Goal: Communication & Community: Answer question/provide support

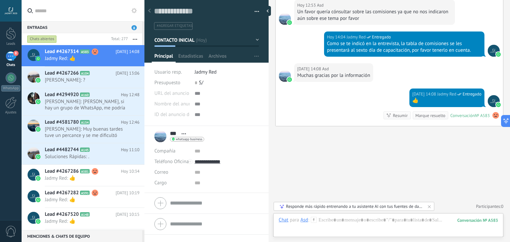
scroll to position [10, 0]
click at [100, 74] on h2 "Lead #4267266 A104" at bounding box center [80, 73] width 71 height 7
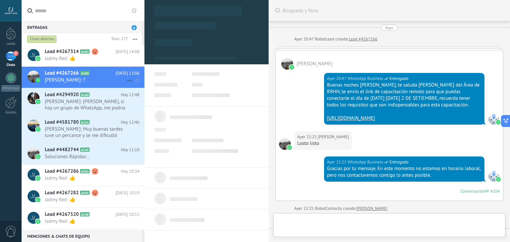
scroll to position [414, 0]
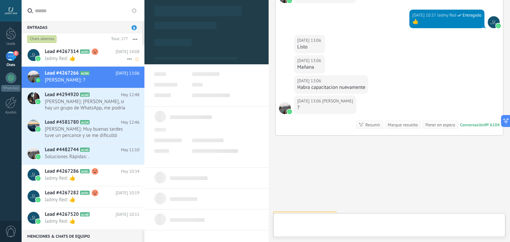
click at [86, 56] on span "Jadmy Red: 👍" at bounding box center [86, 58] width 82 height 6
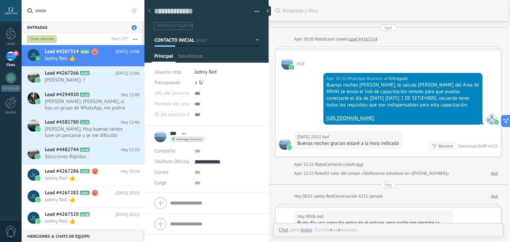
scroll to position [10, 0]
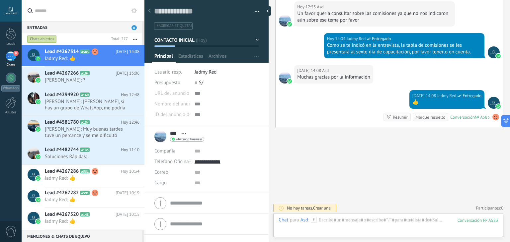
click at [369, 128] on div "[DATE] 14:08 Jadmy Red Entregado 👍 Conversación № A583 Conversación № A583 Resu…" at bounding box center [389, 109] width 227 height 38
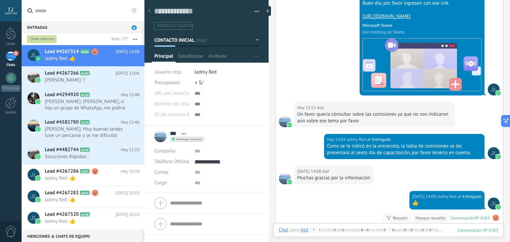
scroll to position [644, 0]
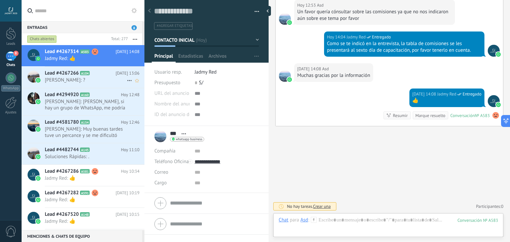
click at [101, 74] on h2 "Lead #4267266 A104" at bounding box center [80, 73] width 71 height 7
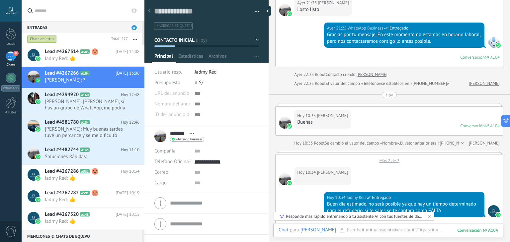
scroll to position [163, 0]
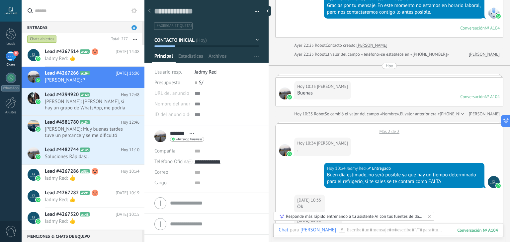
click at [388, 134] on div "Más 2 de 2" at bounding box center [389, 130] width 227 height 9
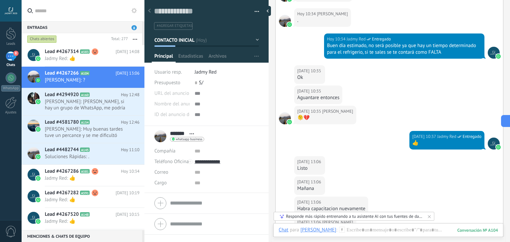
scroll to position [452, 0]
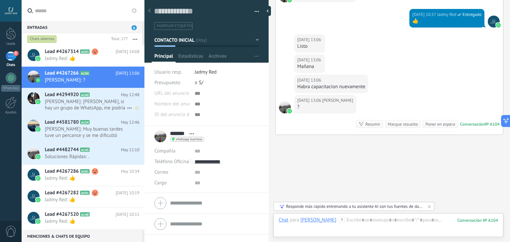
click at [97, 106] on span "[PERSON_NAME]: [PERSON_NAME], si hay un grupo de WhatsApp, me podría ingresar?" at bounding box center [86, 105] width 82 height 13
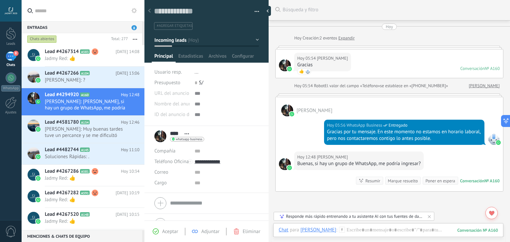
scroll to position [66, 0]
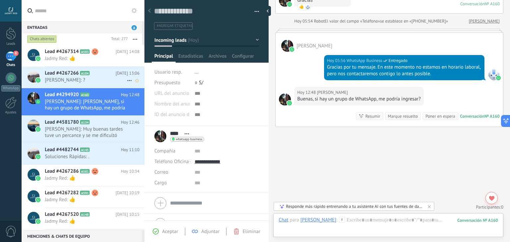
click at [126, 74] on span "[DATE] 13:06" at bounding box center [128, 73] width 24 height 7
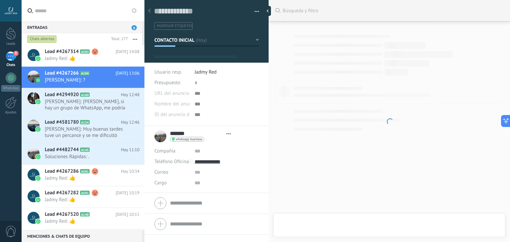
type textarea "**********"
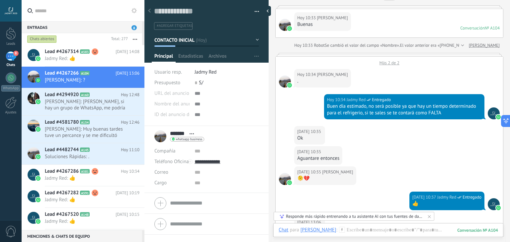
scroll to position [232, 0]
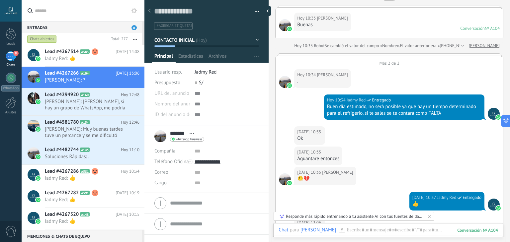
click at [383, 66] on div "Más 2 de 2" at bounding box center [389, 61] width 227 height 9
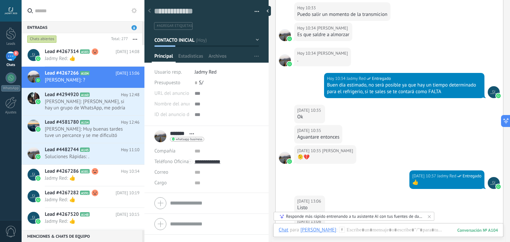
scroll to position [452, 0]
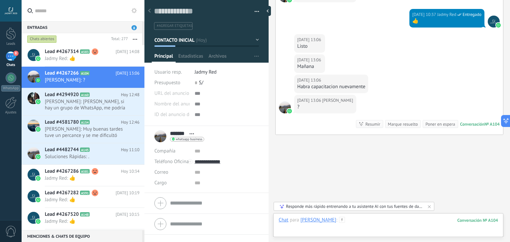
click at [349, 225] on div at bounding box center [388, 227] width 219 height 20
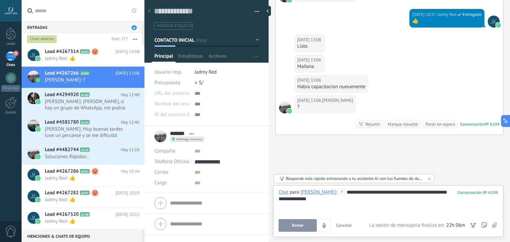
click at [304, 228] on button "Enviar" at bounding box center [298, 225] width 38 height 13
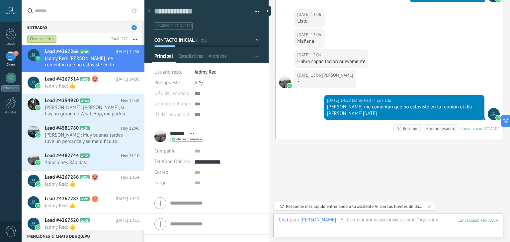
scroll to position [489, 0]
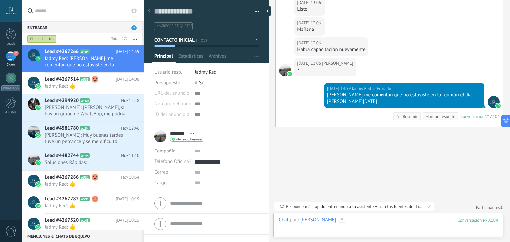
click at [366, 224] on div at bounding box center [388, 227] width 219 height 20
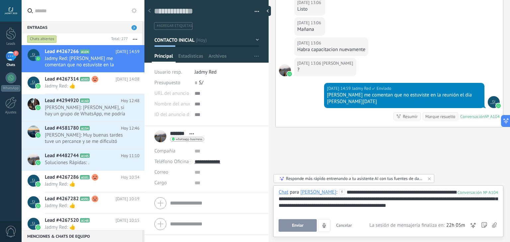
click at [309, 225] on button "Enviar" at bounding box center [298, 225] width 38 height 13
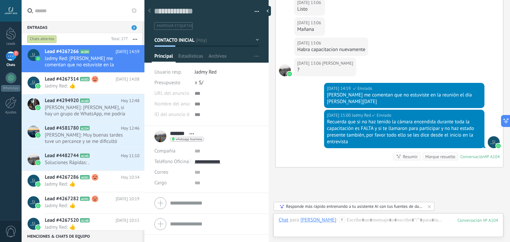
scroll to position [529, 0]
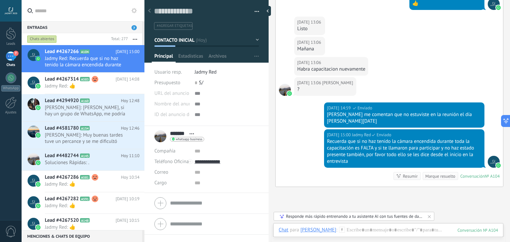
scroll to position [467, 0]
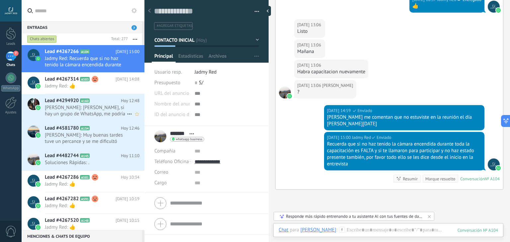
click at [94, 100] on icon at bounding box center [95, 101] width 7 height 7
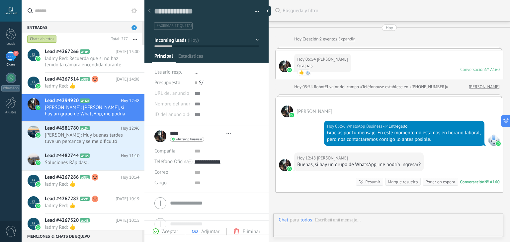
type textarea "**********"
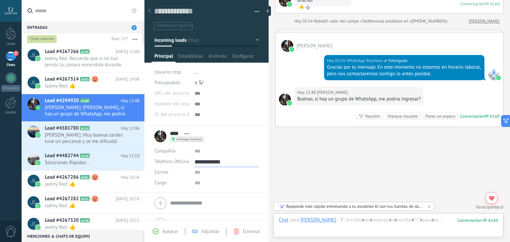
drag, startPoint x: 228, startPoint y: 162, endPoint x: 206, endPoint y: 161, distance: 22.3
click at [206, 161] on input "**********" at bounding box center [227, 162] width 64 height 11
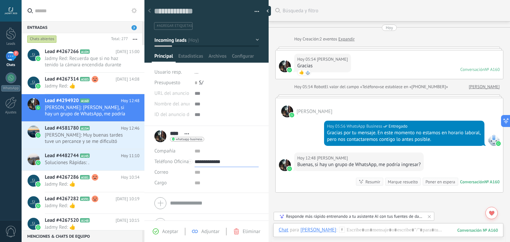
scroll to position [0, 0]
type input "**********"
click at [290, 140] on div "[DATE] 05:56 WhatsApp Business Entregado Gracias por tu mensaje. En este moment…" at bounding box center [389, 135] width 227 height 35
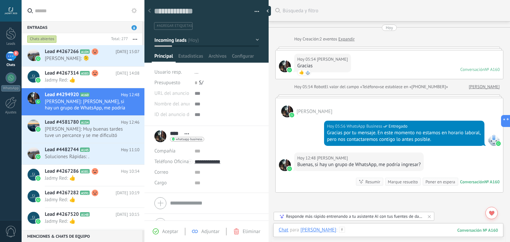
click at [339, 233] on div at bounding box center [388, 237] width 219 height 20
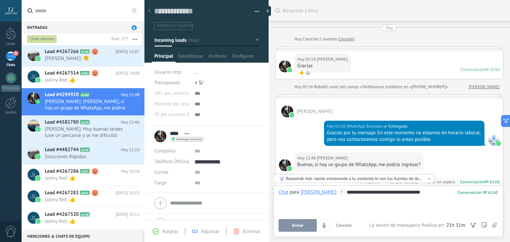
scroll to position [66, 0]
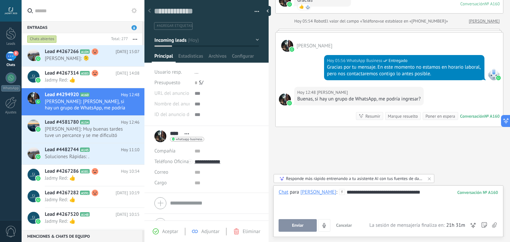
click at [328, 192] on div "**********" at bounding box center [388, 201] width 219 height 25
click at [447, 193] on div "**********" at bounding box center [388, 201] width 219 height 25
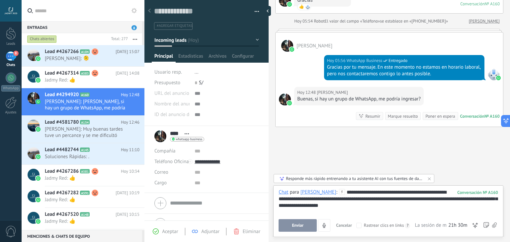
click at [312, 229] on button "Enviar" at bounding box center [298, 225] width 38 height 13
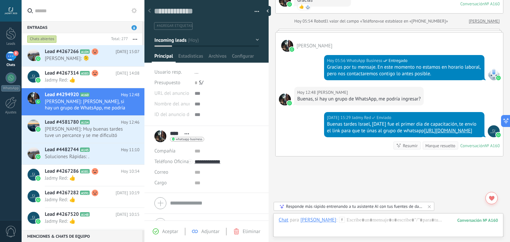
scroll to position [109, 0]
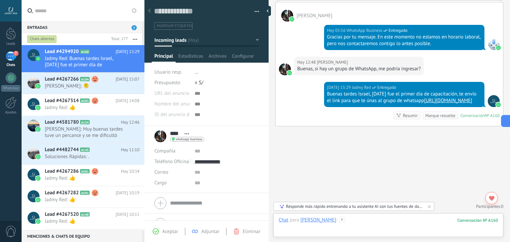
click at [377, 228] on div at bounding box center [388, 227] width 219 height 20
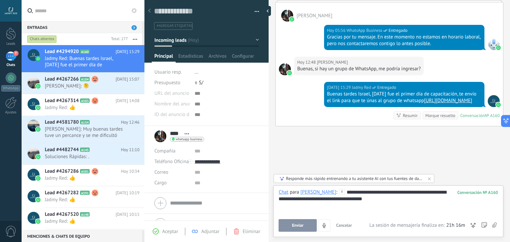
click at [292, 223] on button "Enviar" at bounding box center [298, 225] width 38 height 13
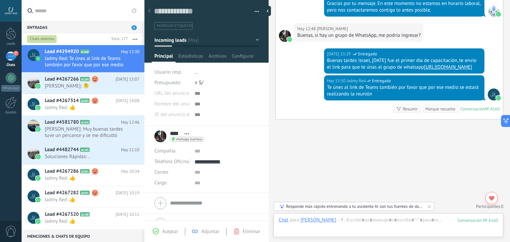
scroll to position [142, 0]
click at [101, 88] on span "[PERSON_NAME]: 🫠" at bounding box center [86, 86] width 82 height 6
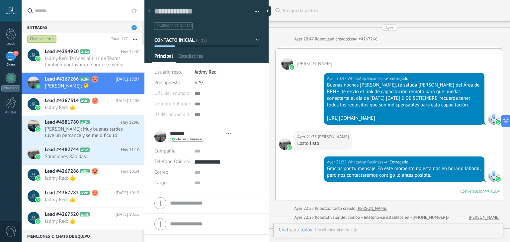
type textarea "**********"
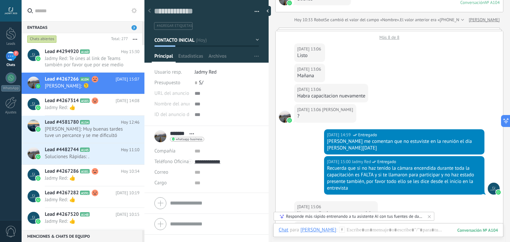
scroll to position [418, 0]
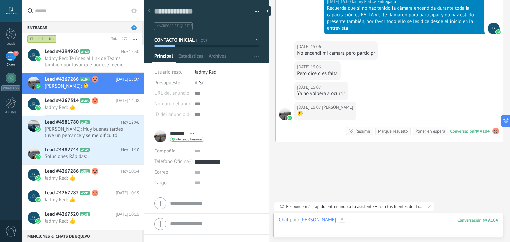
click at [363, 225] on div at bounding box center [388, 227] width 219 height 20
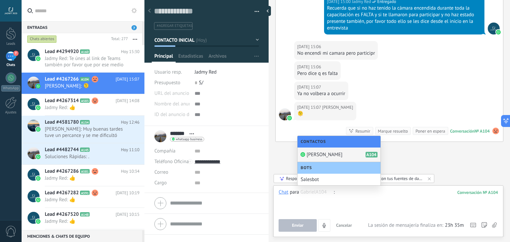
click at [346, 223] on span "Cancelar" at bounding box center [344, 226] width 16 height 6
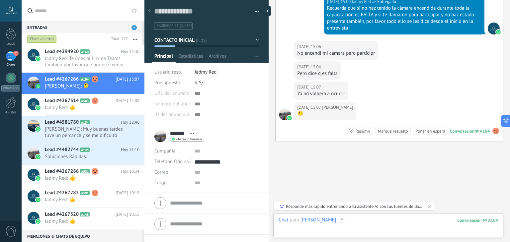
click at [367, 220] on div at bounding box center [388, 227] width 219 height 20
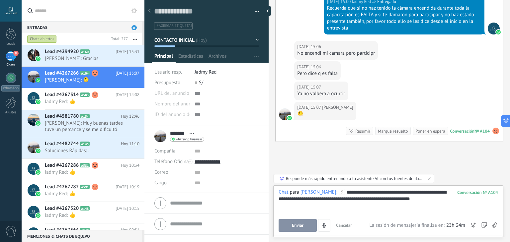
click at [295, 229] on button "Enviar" at bounding box center [298, 225] width 38 height 13
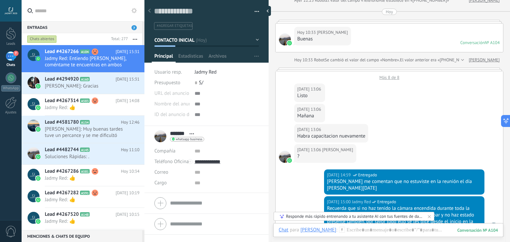
scroll to position [462, 0]
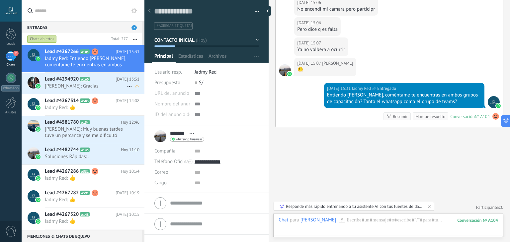
click at [95, 78] on icon at bounding box center [95, 79] width 7 height 7
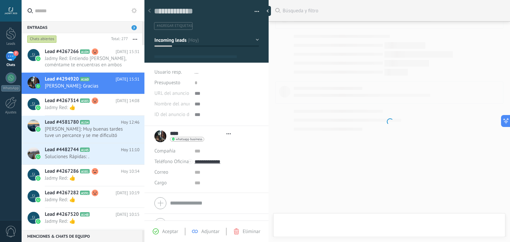
type textarea "**********"
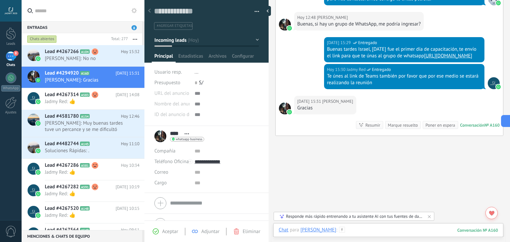
click at [374, 230] on div at bounding box center [388, 237] width 219 height 20
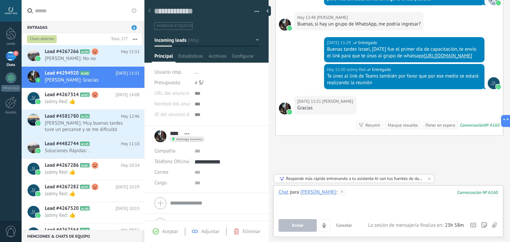
paste div
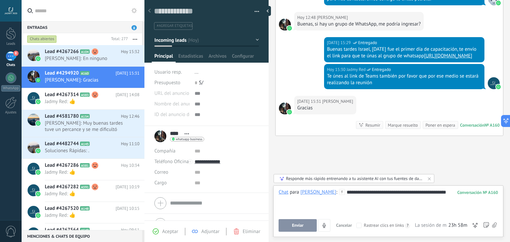
click at [297, 220] on button "Enviar" at bounding box center [298, 225] width 38 height 13
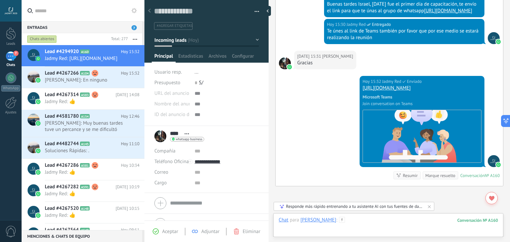
click at [373, 223] on div at bounding box center [388, 227] width 219 height 20
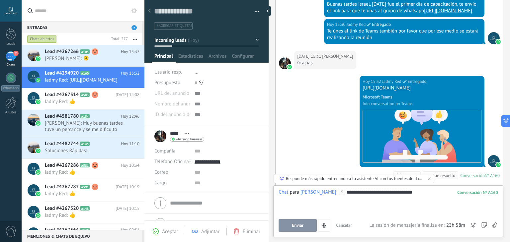
click at [301, 223] on button "Enviar" at bounding box center [298, 225] width 38 height 13
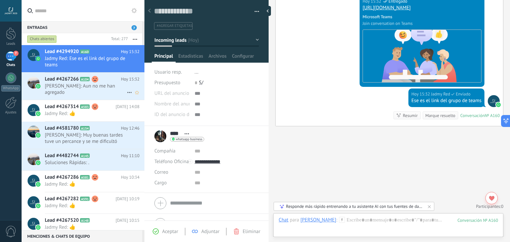
click at [97, 81] on use at bounding box center [95, 79] width 7 height 7
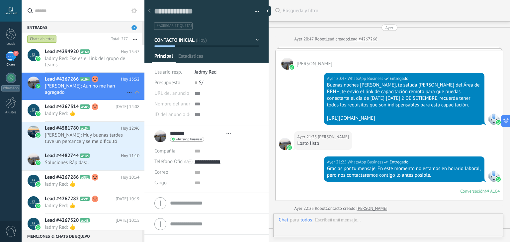
type textarea "**********"
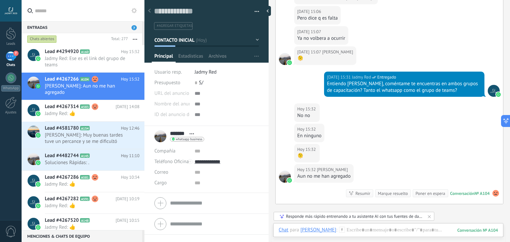
scroll to position [444, 0]
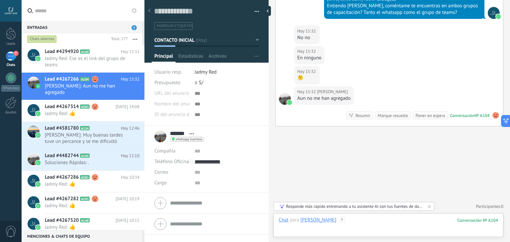
click at [344, 222] on div at bounding box center [388, 227] width 219 height 20
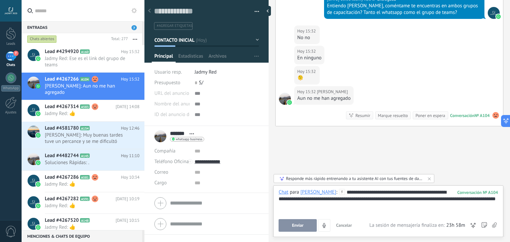
click at [300, 226] on span "Enviar" at bounding box center [298, 225] width 12 height 5
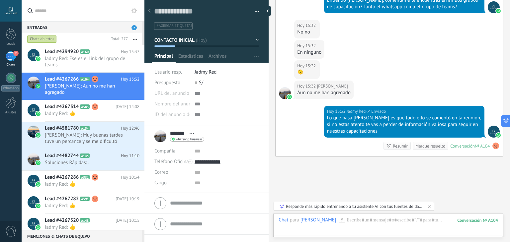
scroll to position [480, 0]
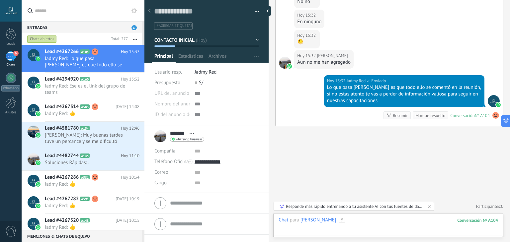
click at [357, 225] on div at bounding box center [388, 227] width 219 height 20
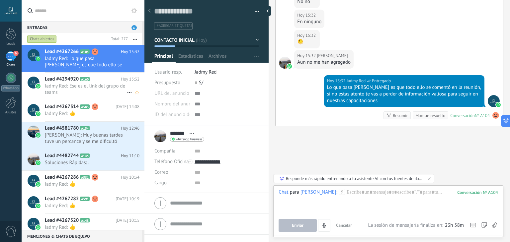
click at [101, 94] on span "Jadmy Red: Ese es el link del grupo de teams" at bounding box center [86, 89] width 82 height 13
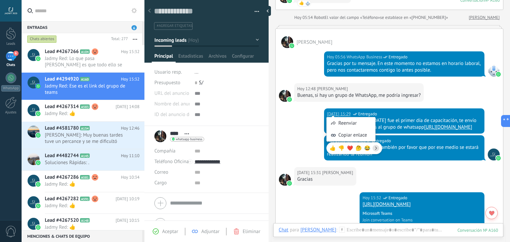
scroll to position [70, 0]
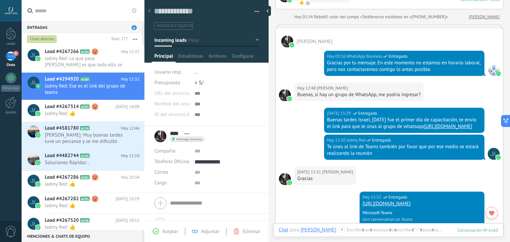
drag, startPoint x: 452, startPoint y: 119, endPoint x: 459, endPoint y: 140, distance: 21.8
click at [459, 130] on div "Buenas tardes Israel, [DATE] fue el primer día de capacitación, te envío el lin…" at bounding box center [404, 123] width 154 height 13
copy div "te envío el link para que te únas al grupo de whatsapp [URL][DOMAIN_NAME]"
click at [95, 53] on use at bounding box center [95, 51] width 7 height 7
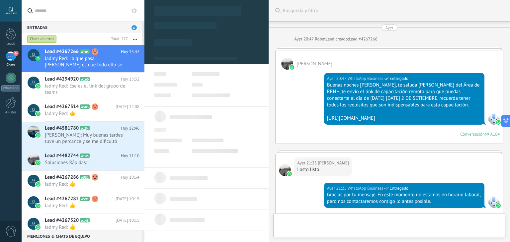
scroll to position [461, 0]
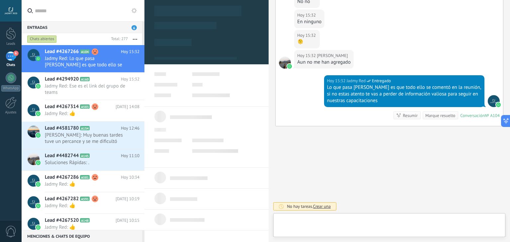
type textarea "**********"
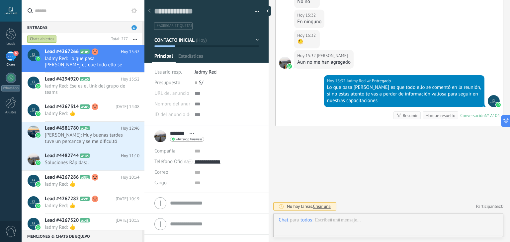
scroll to position [10, 0]
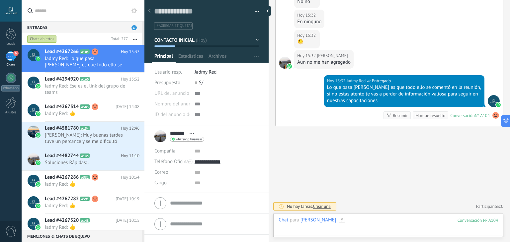
click at [359, 224] on div at bounding box center [388, 227] width 219 height 20
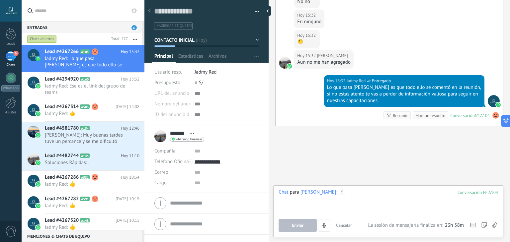
paste div
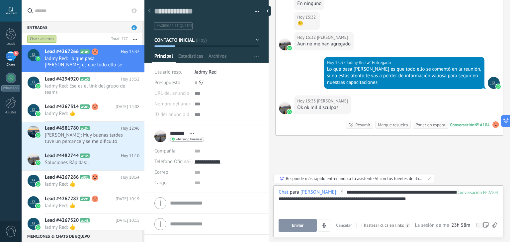
click at [328, 193] on div "**********" at bounding box center [388, 201] width 219 height 25
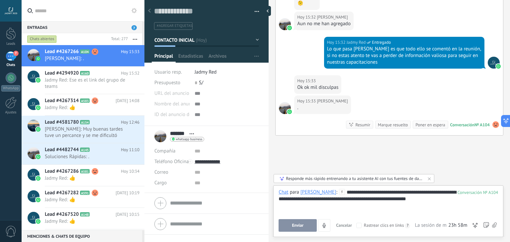
click at [447, 192] on div "**********" at bounding box center [388, 212] width 230 height 52
click at [447, 192] on div "**********" at bounding box center [388, 201] width 219 height 25
click at [298, 225] on span "Enviar" at bounding box center [298, 225] width 12 height 5
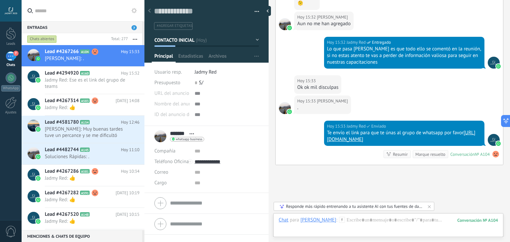
scroll to position [545, 0]
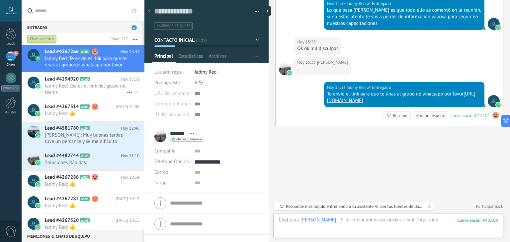
click at [109, 91] on span "Jadmy Red: Ese es el link del grupo de teams" at bounding box center [86, 89] width 82 height 13
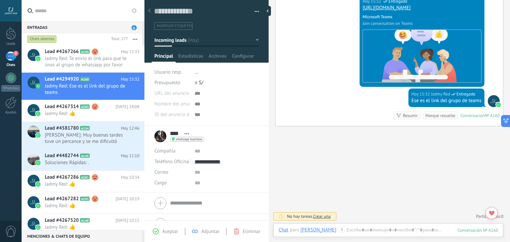
scroll to position [208, 0]
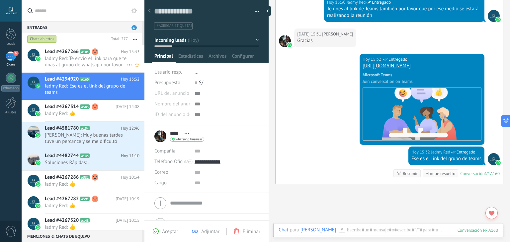
click at [91, 68] on div "Lead #4267266 A104 [DATE] 15:33 Jadmy Red: Te envío el link para que te únas al…" at bounding box center [95, 58] width 100 height 27
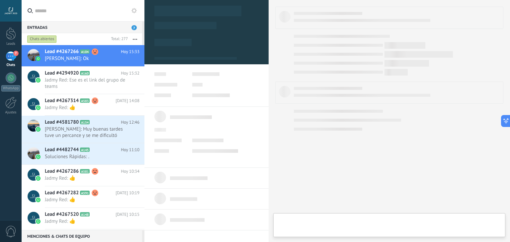
type textarea "**********"
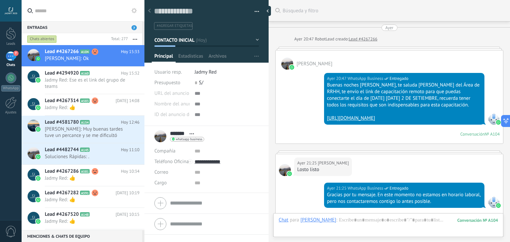
scroll to position [472, 0]
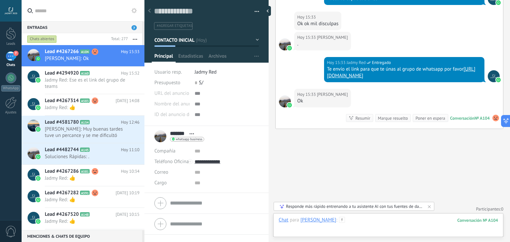
click at [365, 225] on div at bounding box center [388, 227] width 219 height 20
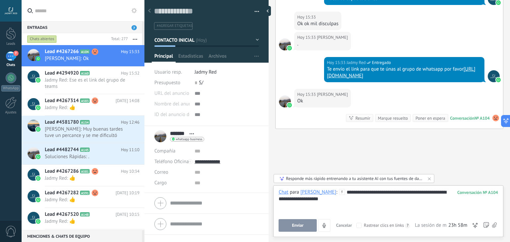
click at [301, 228] on span "Enviar" at bounding box center [298, 225] width 12 height 5
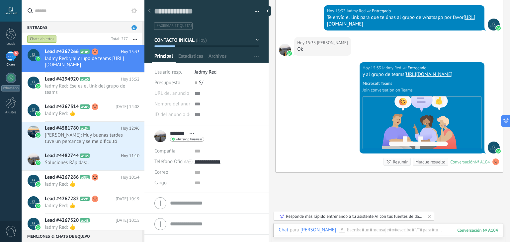
scroll to position [589, 0]
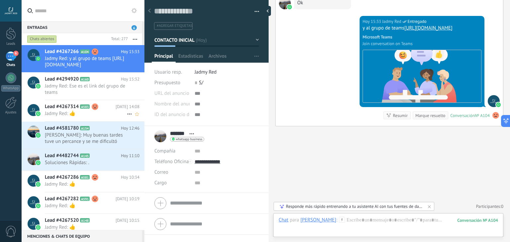
click at [77, 114] on span "Jadmy Red: 👍" at bounding box center [86, 114] width 82 height 6
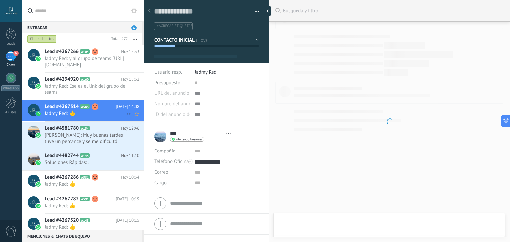
type textarea "**********"
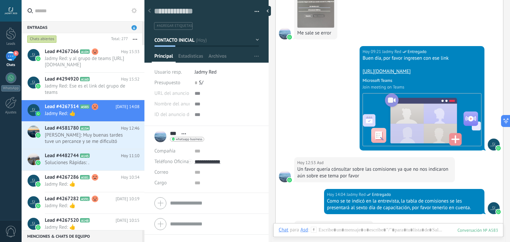
scroll to position [644, 0]
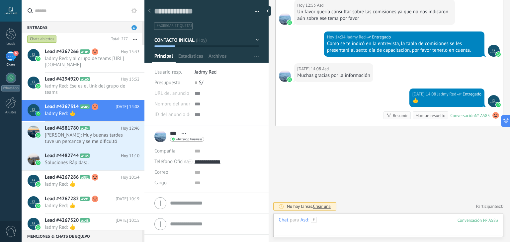
click at [347, 221] on div at bounding box center [388, 227] width 219 height 20
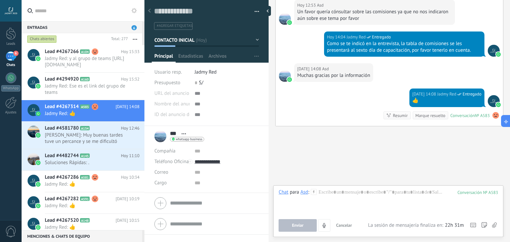
click at [347, 222] on button "Cancelar" at bounding box center [343, 225] width 21 height 13
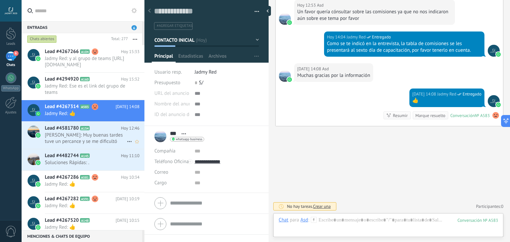
click at [95, 145] on div "Lead #4581780 A154 [DATE] 12:46 [PERSON_NAME]: Muy buenas tardes tuve un percan…" at bounding box center [95, 135] width 100 height 27
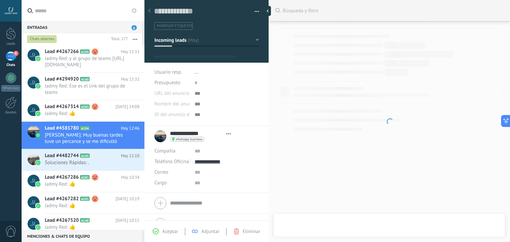
type textarea "**********"
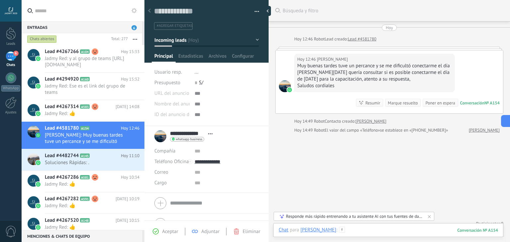
click at [361, 233] on div at bounding box center [388, 237] width 219 height 20
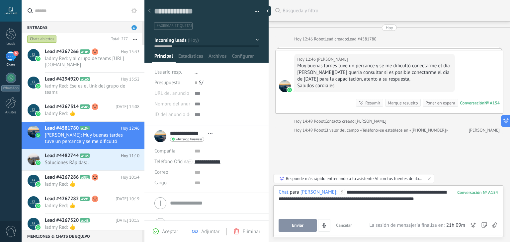
click at [310, 225] on button "Enviar" at bounding box center [298, 225] width 38 height 13
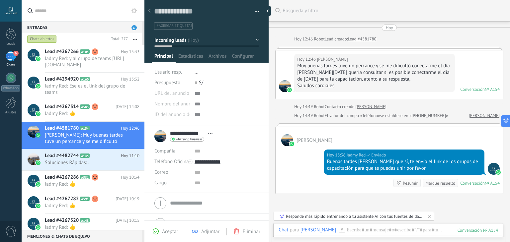
scroll to position [67, 0]
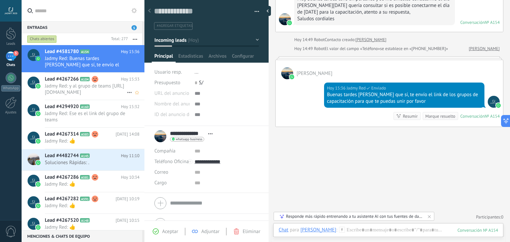
click at [82, 87] on span "Jadmy Red: y al grupo de teams [URL][DOMAIN_NAME]" at bounding box center [86, 89] width 82 height 13
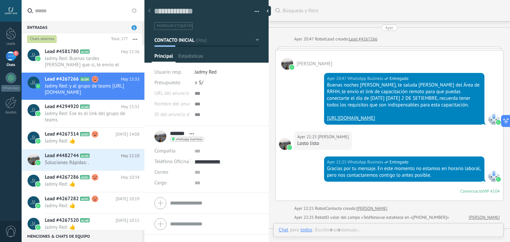
scroll to position [441, 0]
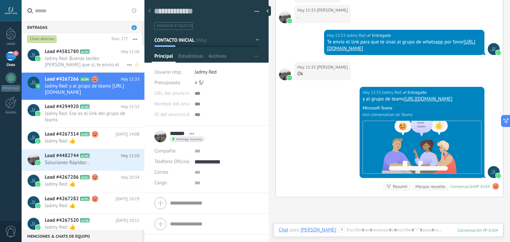
click at [113, 53] on h2 "Lead #4581780 A154" at bounding box center [83, 51] width 76 height 7
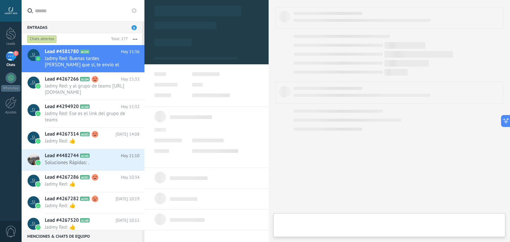
type textarea "**********"
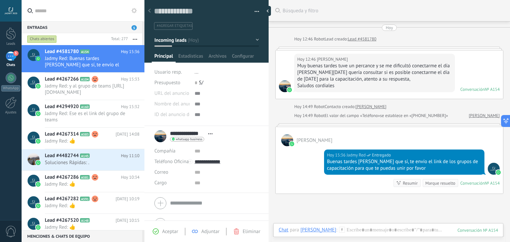
scroll to position [37, 0]
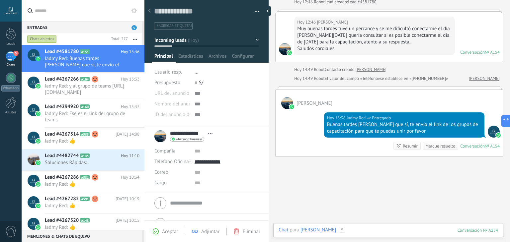
click at [351, 227] on div at bounding box center [388, 237] width 219 height 20
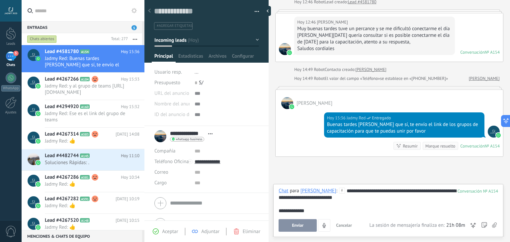
click at [298, 211] on div "**********" at bounding box center [388, 201] width 219 height 27
click at [362, 191] on div "**********" at bounding box center [388, 201] width 219 height 27
click at [330, 210] on div "**********" at bounding box center [388, 201] width 219 height 27
click at [114, 91] on span "Jadmy Red: y al grupo de teams [URL][DOMAIN_NAME]" at bounding box center [86, 89] width 82 height 13
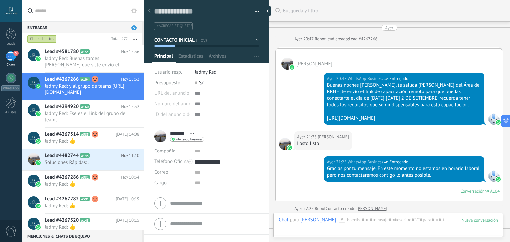
scroll to position [458, 0]
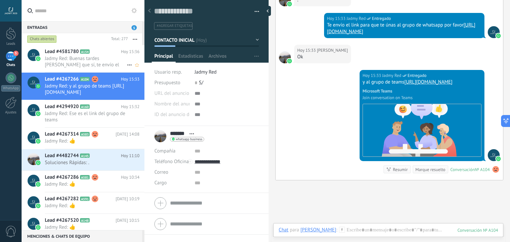
click at [115, 68] on div "Lead #4581780 A154 [DATE] 15:36 Jadmy Red: Buenas tardes [PERSON_NAME] que sí, …" at bounding box center [95, 58] width 100 height 27
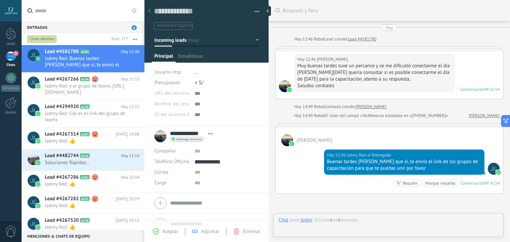
scroll to position [10, 0]
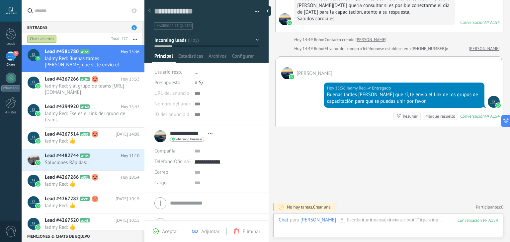
click at [335, 161] on div "Buscar Búsqueda y filtro Carga más [DATE] [DATE] 12:46 Robot Lead creado: Lead …" at bounding box center [389, 88] width 241 height 310
click at [88, 87] on span "Jadmy Red: y al grupo de teams [URL][DOMAIN_NAME]" at bounding box center [86, 89] width 82 height 13
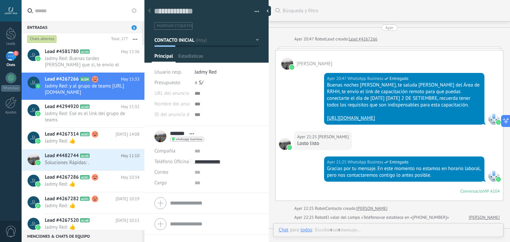
scroll to position [441, 0]
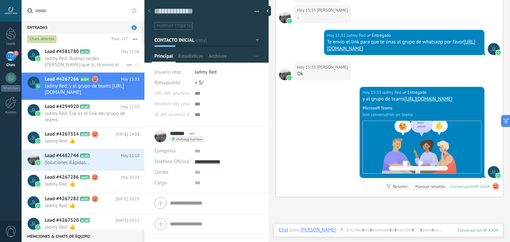
click at [105, 63] on span "Jadmy Red: Buenas tardes [PERSON_NAME] que sí, te envío el link de los grupos d…" at bounding box center [86, 61] width 82 height 13
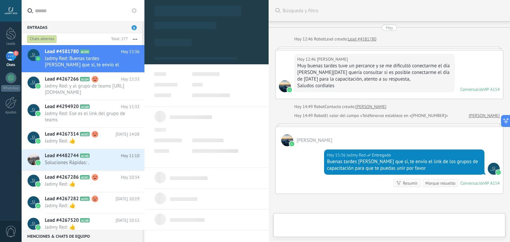
type textarea "**********"
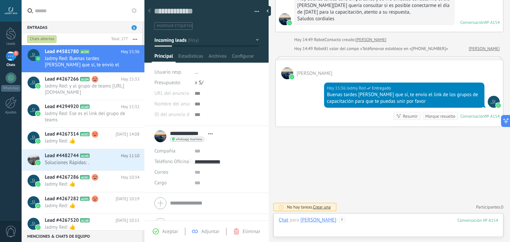
click at [379, 220] on div at bounding box center [388, 227] width 219 height 20
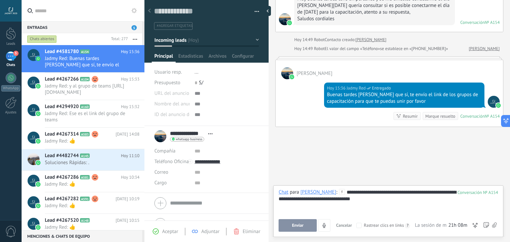
click at [303, 230] on button "Enviar" at bounding box center [298, 225] width 38 height 13
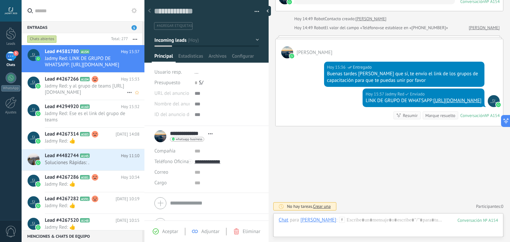
click at [66, 87] on span "Jadmy Red: y al grupo de teams [URL][DOMAIN_NAME]" at bounding box center [86, 89] width 82 height 13
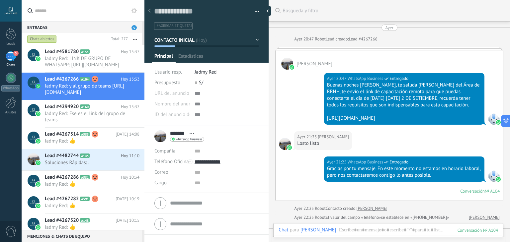
scroll to position [441, 0]
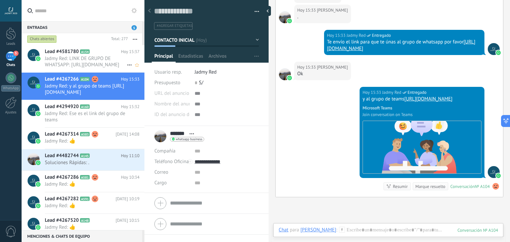
click at [114, 58] on span "Jadmy Red: LINK DE GRUPO DE WHATSAPP: [URL][DOMAIN_NAME]" at bounding box center [86, 61] width 82 height 13
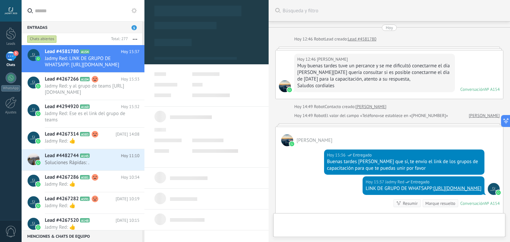
type textarea "**********"
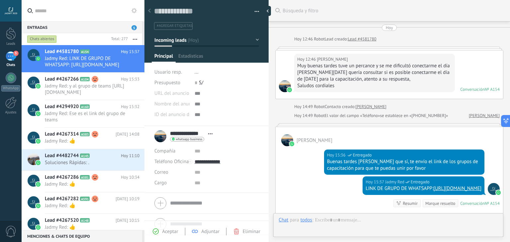
scroll to position [10, 0]
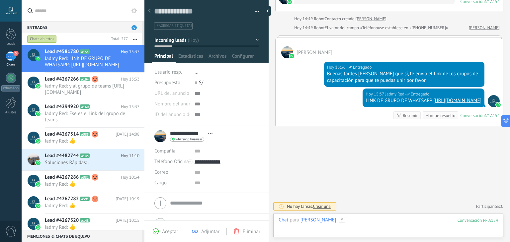
click at [359, 219] on div at bounding box center [388, 227] width 219 height 20
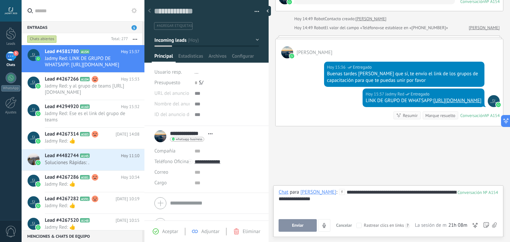
click at [307, 225] on button "Enviar" at bounding box center [298, 225] width 38 height 13
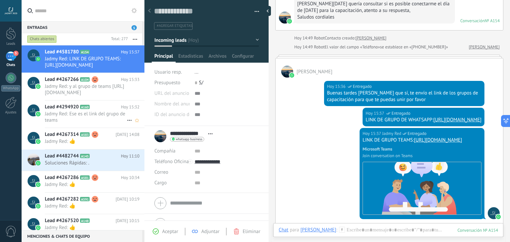
scroll to position [62, 0]
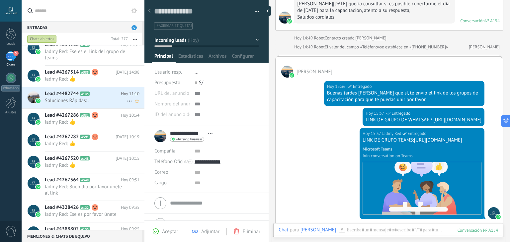
click at [88, 89] on div "Lead #4482744 A145 [DATE] 11:10 Soluciones Rápidas: ." at bounding box center [95, 97] width 100 height 21
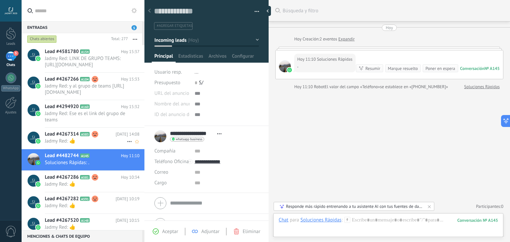
click at [85, 137] on h2 "Lead #4267314 A583" at bounding box center [80, 134] width 71 height 7
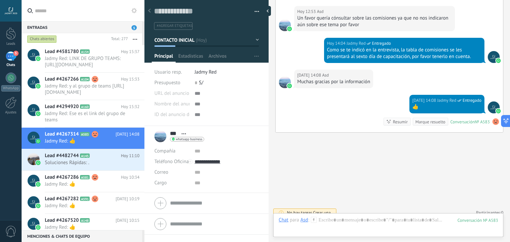
scroll to position [644, 0]
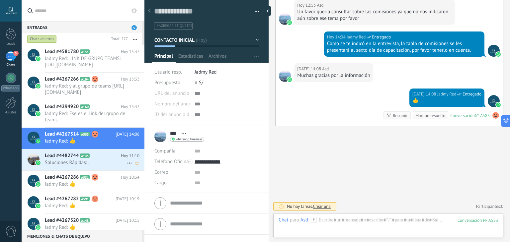
click at [91, 157] on h2 "Lead #4482744 A145" at bounding box center [83, 156] width 76 height 7
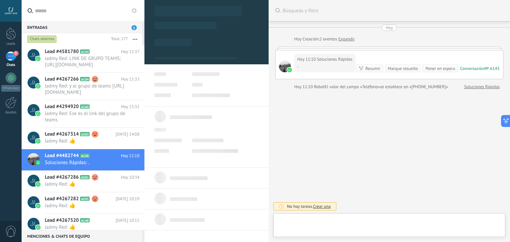
type textarea "**********"
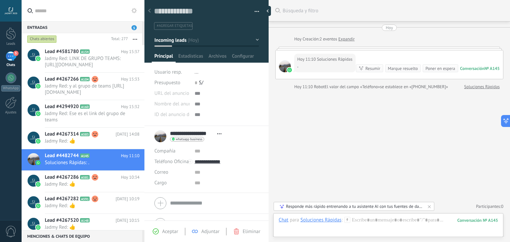
click at [324, 170] on div "Buscar Búsqueda y filtro Carga más [DATE] [DATE] Creación: 2 eventos Expandir […" at bounding box center [389, 121] width 241 height 242
click at [331, 168] on div "Buscar Búsqueda y filtro Carga más [DATE] [DATE] Creación: 2 eventos Expandir […" at bounding box center [389, 121] width 241 height 242
click at [336, 171] on div "Buscar Búsqueda y filtro Carga más [DATE] [DATE] Creación: 2 eventos Expandir […" at bounding box center [389, 121] width 241 height 242
click at [341, 169] on div "Buscar Búsqueda y filtro Carga más [DATE] [DATE] Creación: 2 eventos Expandir […" at bounding box center [389, 121] width 241 height 242
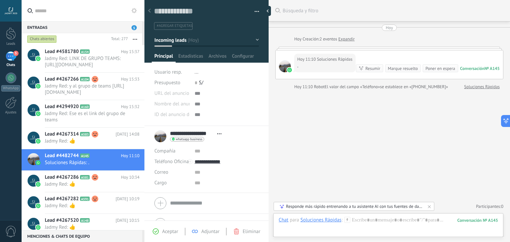
click at [356, 176] on div "Buscar Búsqueda y filtro Carga más [DATE] [DATE] Creación: 2 eventos Expandir […" at bounding box center [389, 121] width 241 height 242
click at [428, 205] on icon at bounding box center [429, 206] width 5 height 5
click at [376, 151] on div "Buscar Búsqueda y filtro Carga más [DATE] [DATE] Creación: 2 eventos Expandir […" at bounding box center [389, 121] width 241 height 242
click at [366, 181] on div "Buscar Búsqueda y filtro Carga más [DATE] [DATE] Creación: 2 eventos Expandir […" at bounding box center [389, 121] width 241 height 242
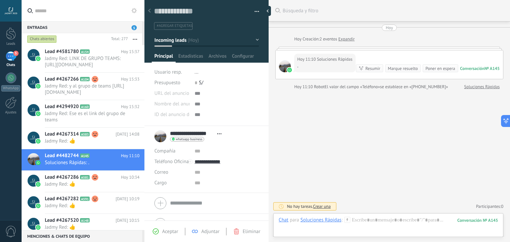
click at [380, 169] on div "Buscar Búsqueda y filtro Carga más [DATE] [DATE] Creación: 2 eventos Expandir […" at bounding box center [389, 121] width 241 height 242
click at [378, 170] on div "Buscar Búsqueda y filtro Carga más [DATE] [DATE] Creación: 2 eventos Expandir […" at bounding box center [389, 121] width 241 height 242
click at [364, 166] on div "Buscar Búsqueda y filtro Carga más [DATE] [DATE] Creación: 2 eventos Expandir […" at bounding box center [389, 121] width 241 height 242
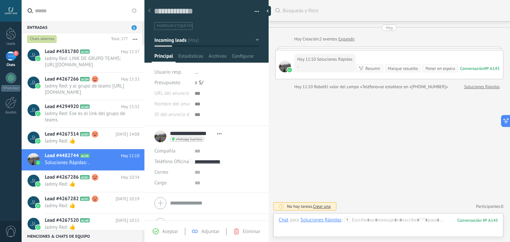
click at [338, 147] on div "Buscar Búsqueda y filtro Carga más [DATE] [DATE] Creación: 2 eventos Expandir […" at bounding box center [389, 121] width 241 height 242
